Goal: Task Accomplishment & Management: Manage account settings

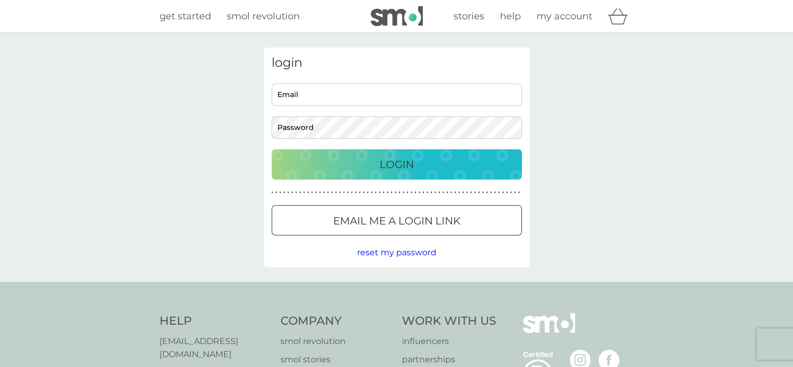
type input "[PERSON_NAME][EMAIL_ADDRESS][PERSON_NAME][DOMAIN_NAME]"
click at [385, 166] on p "Login" at bounding box center [397, 164] width 34 height 17
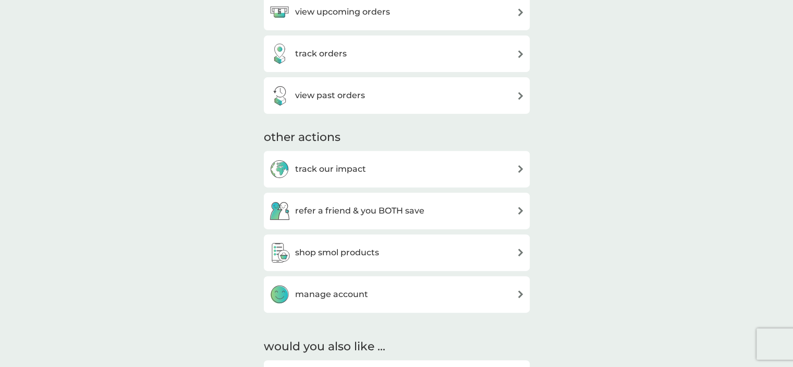
scroll to position [365, 0]
click at [519, 294] on img at bounding box center [521, 292] width 8 height 8
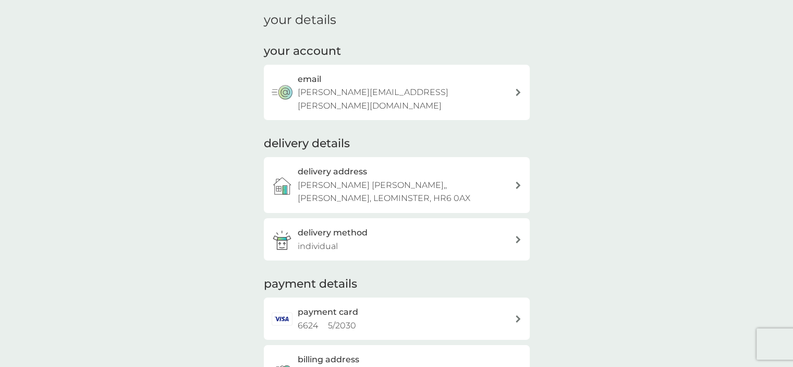
scroll to position [156, 0]
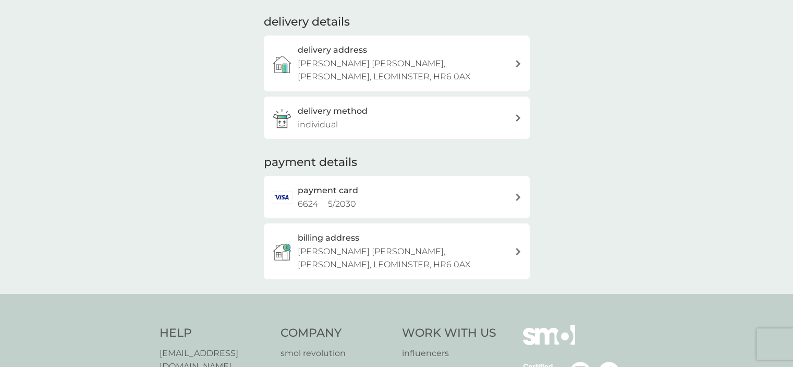
click at [499, 184] on div "payment card 6624 5 / 2030" at bounding box center [406, 197] width 217 height 27
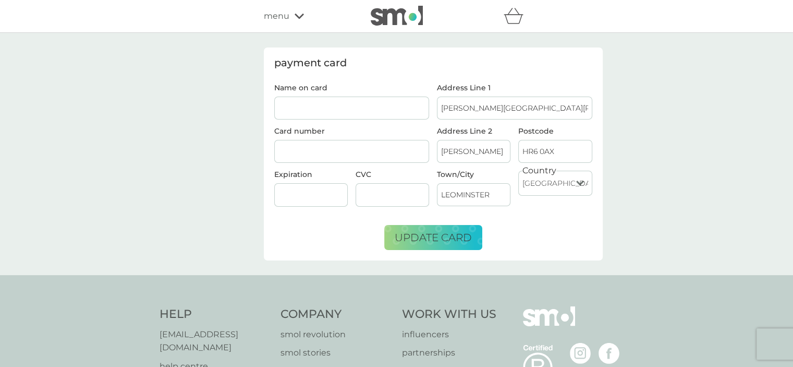
click at [307, 108] on input "Name on card" at bounding box center [351, 107] width 155 height 23
type input "Mrs L Austin"
click at [333, 226] on form "Name on card Mrs L Austin Card number Expiration CVC Address Line 1 Bircher Hal…" at bounding box center [433, 167] width 318 height 166
click at [335, 225] on form "Name on card Mrs L Austin Card number Expiration CVC Address Line 1 Bircher Hal…" at bounding box center [433, 167] width 318 height 166
click at [432, 238] on span "update card" at bounding box center [433, 237] width 77 height 13
